Goal: Find specific page/section: Find specific page/section

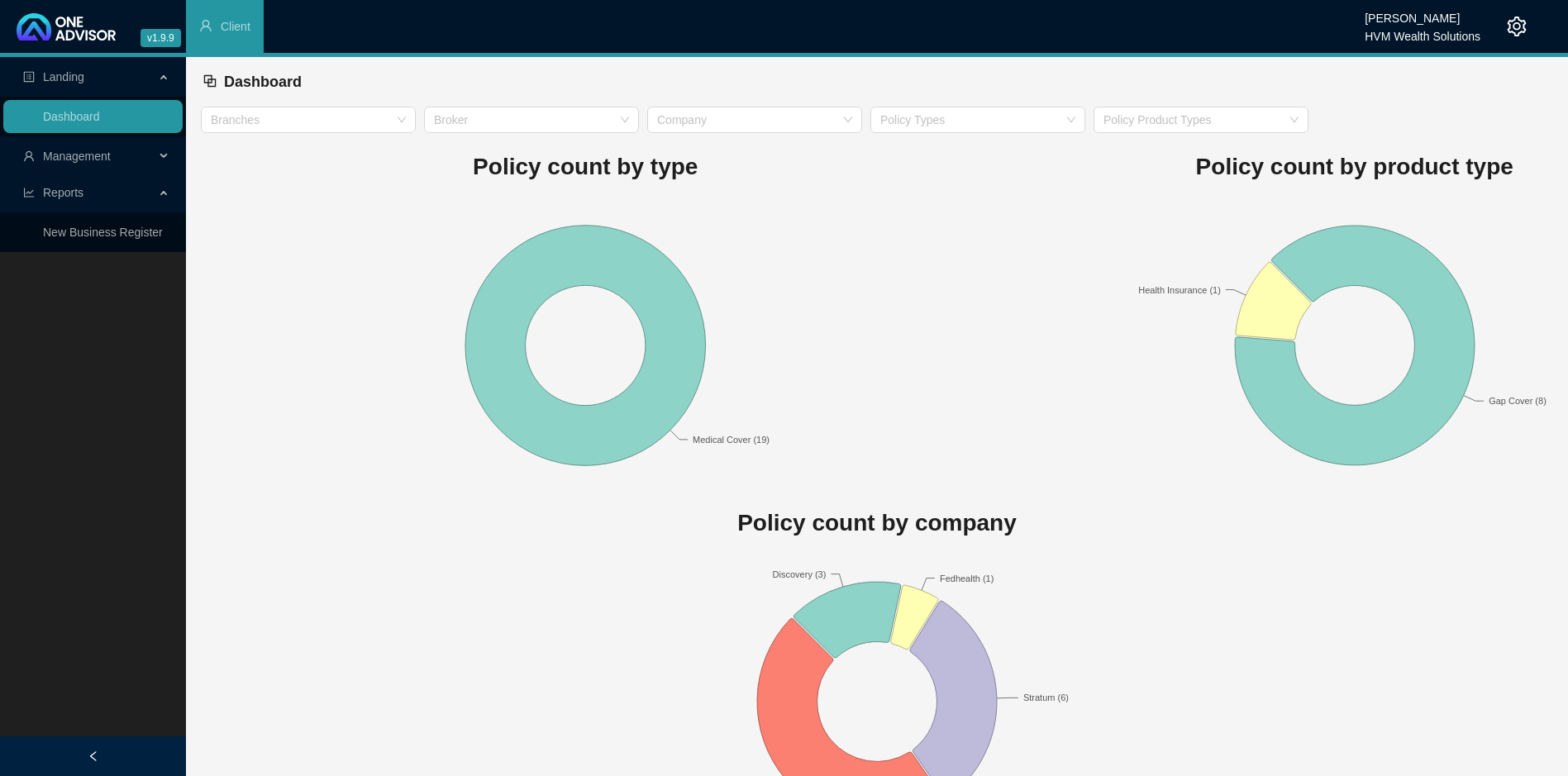
click at [70, 150] on span "Management" at bounding box center [76, 156] width 67 height 13
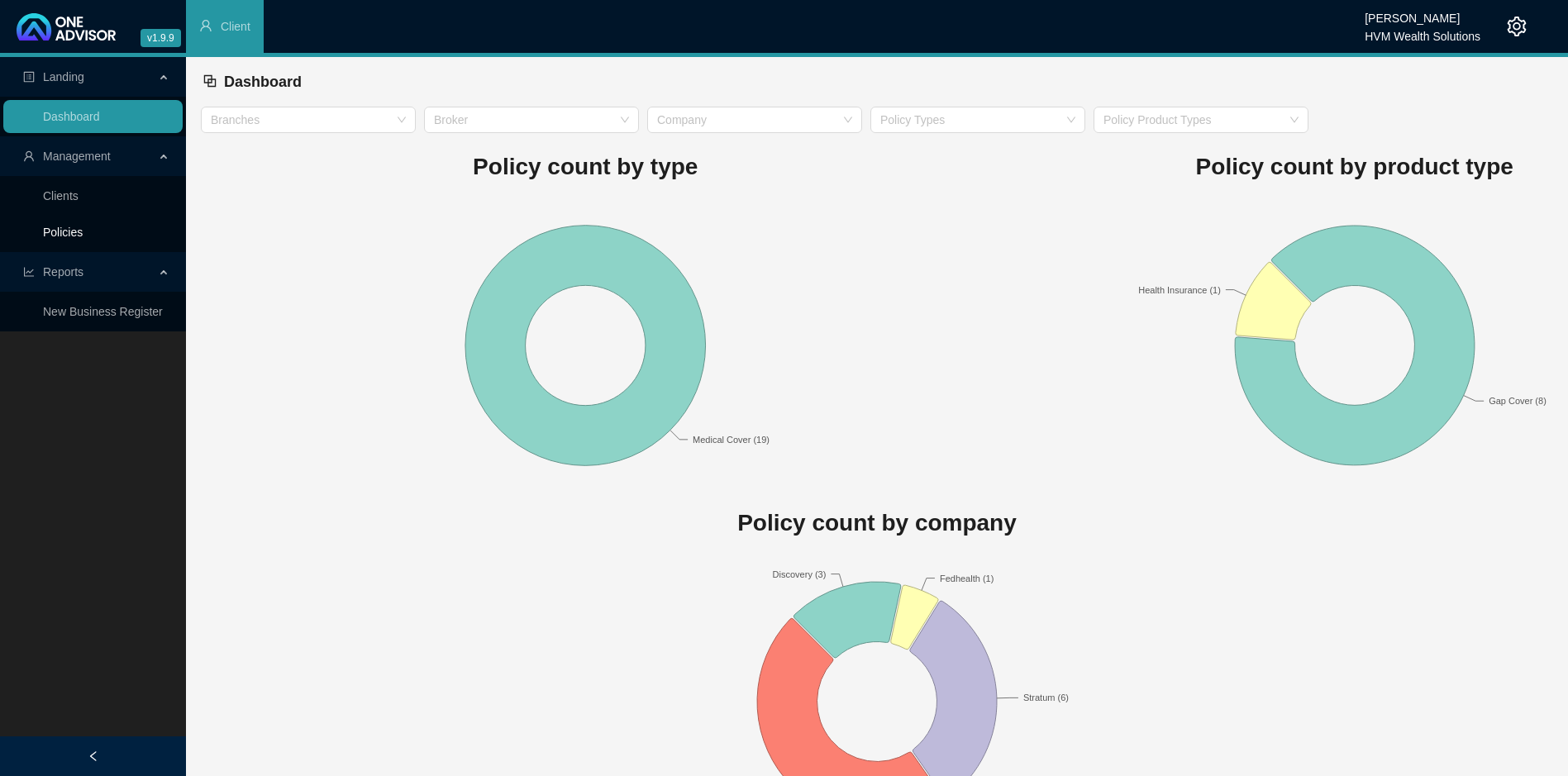
click at [80, 234] on link "Policies" at bounding box center [63, 232] width 40 height 13
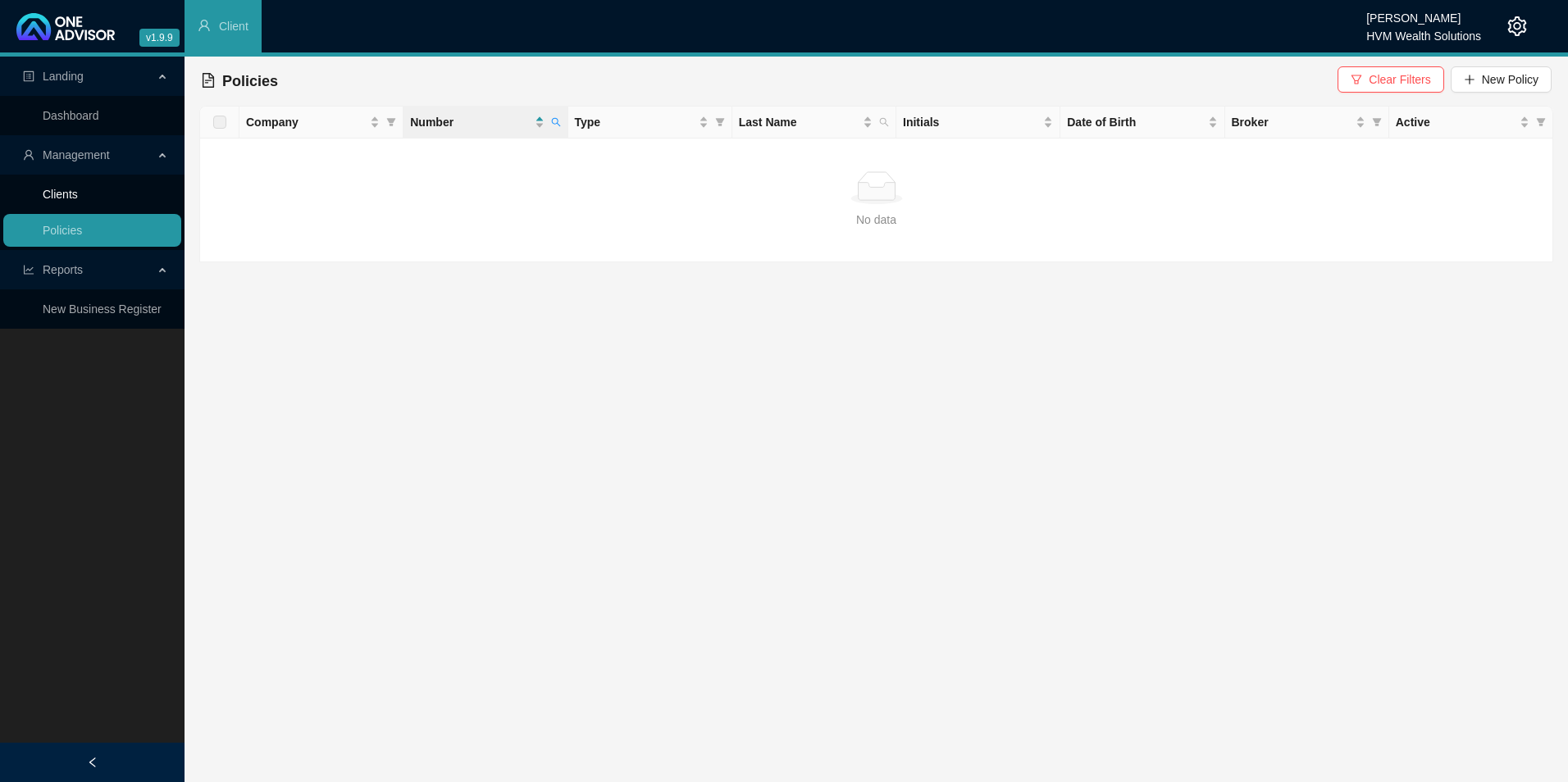
click at [78, 188] on link "Clients" at bounding box center [61, 194] width 36 height 13
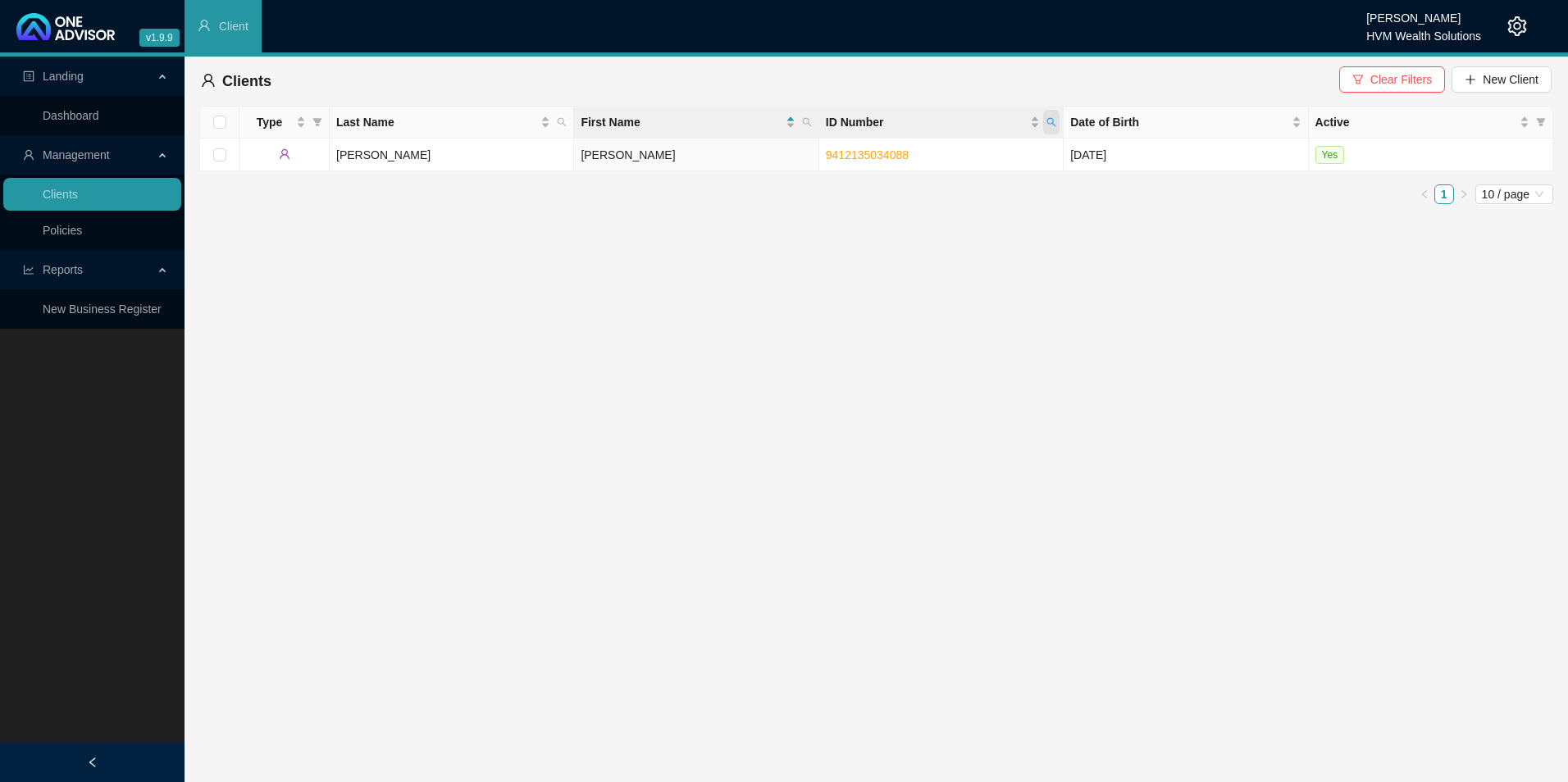
click at [1048, 123] on icon "search" at bounding box center [1051, 123] width 9 height 9
click at [934, 151] on input "8901250187086" at bounding box center [976, 157] width 154 height 26
type input "8901250187086"
click at [950, 194] on span "Search" at bounding box center [944, 187] width 36 height 18
click at [860, 152] on link "8901250187086" at bounding box center [867, 155] width 83 height 13
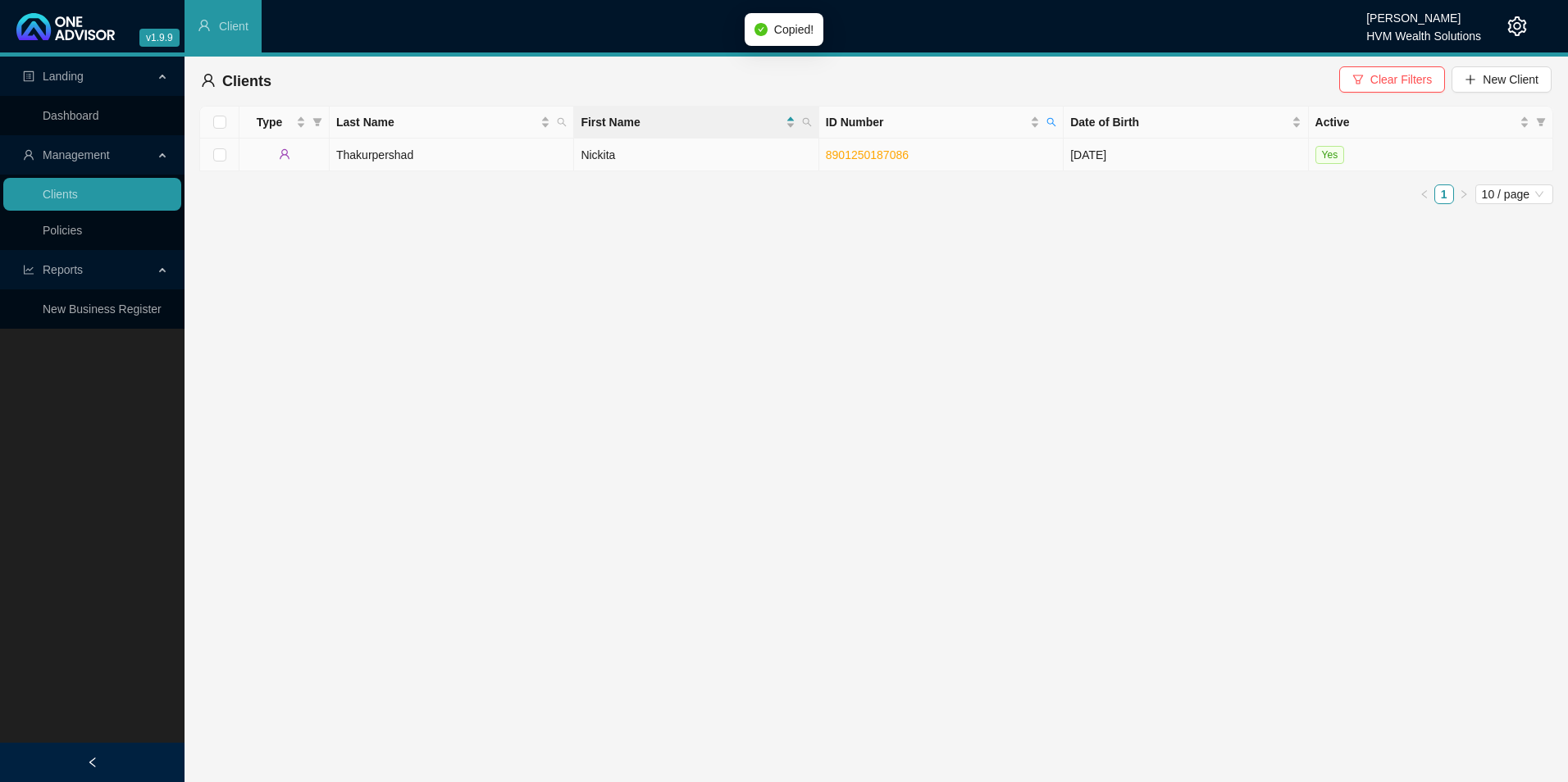
click at [432, 159] on td "Thakurpershad" at bounding box center [452, 155] width 244 height 33
